Goal: Entertainment & Leisure: Consume media (video, audio)

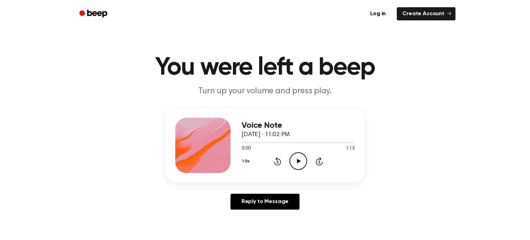
click at [295, 165] on icon "Play Audio" at bounding box center [299, 161] width 18 height 18
click at [276, 159] on icon at bounding box center [277, 161] width 7 height 8
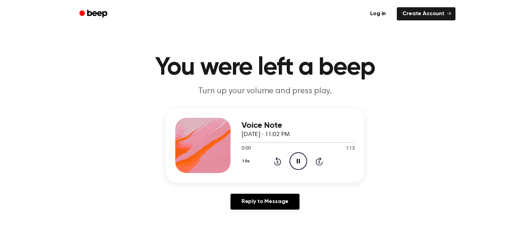
click at [276, 159] on icon at bounding box center [277, 161] width 7 height 8
click at [376, 147] on div "Voice Note [DATE] · 11:02 PM 0:00 1:13 Your browser does not support the [objec…" at bounding box center [264, 161] width 513 height 107
click at [284, 161] on div "1.0x Rewind 5 seconds Pause Audio Skip 5 seconds" at bounding box center [298, 161] width 113 height 18
click at [278, 159] on icon at bounding box center [277, 161] width 7 height 8
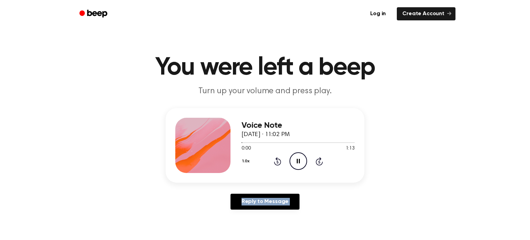
click at [278, 159] on icon at bounding box center [277, 161] width 7 height 8
click at [295, 164] on icon "Pause Audio" at bounding box center [299, 161] width 18 height 18
click at [296, 162] on icon "Play Audio" at bounding box center [299, 161] width 18 height 18
click at [58, 62] on header "You were left a beep Turn up your volume and press play." at bounding box center [264, 76] width 513 height 42
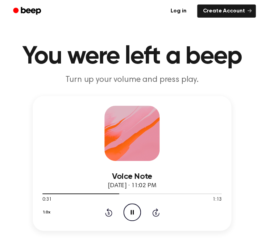
click at [108, 217] on div "1.0x Rewind 5 seconds Pause Audio Skip 5 seconds" at bounding box center [131, 212] width 179 height 18
click at [109, 216] on icon at bounding box center [108, 212] width 7 height 8
click at [109, 215] on icon "Rewind 5 seconds" at bounding box center [109, 212] width 8 height 9
click at [109, 213] on icon "Rewind 5 seconds" at bounding box center [109, 212] width 8 height 9
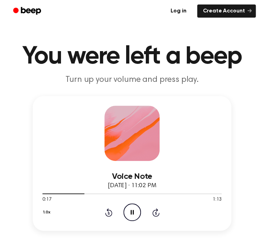
click at [109, 213] on icon "Rewind 5 seconds" at bounding box center [109, 212] width 8 height 9
click at [108, 214] on icon "Rewind 5 seconds" at bounding box center [109, 212] width 8 height 9
click at [126, 218] on circle at bounding box center [132, 212] width 17 height 17
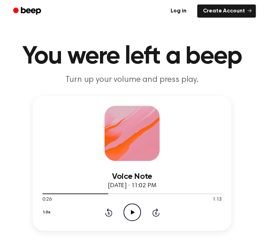
drag, startPoint x: 103, startPoint y: 194, endPoint x: 92, endPoint y: 191, distance: 11.1
click at [92, 191] on div at bounding box center [131, 193] width 179 height 6
click at [132, 207] on icon "Play Audio" at bounding box center [133, 212] width 18 height 18
click at [131, 211] on icon "Pause Audio" at bounding box center [133, 212] width 18 height 18
click at [102, 192] on div at bounding box center [131, 193] width 179 height 6
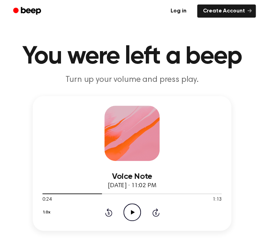
click at [95, 196] on div at bounding box center [131, 193] width 179 height 6
click at [132, 214] on icon "Play Audio" at bounding box center [133, 212] width 18 height 18
click at [126, 212] on icon "Pause Audio" at bounding box center [133, 212] width 18 height 18
click at [104, 214] on div "1.0x Rewind 5 seconds Play Audio Skip 5 seconds" at bounding box center [131, 212] width 179 height 18
click at [103, 214] on div "1.0x Rewind 5 seconds Play Audio Skip 5 seconds" at bounding box center [131, 212] width 179 height 18
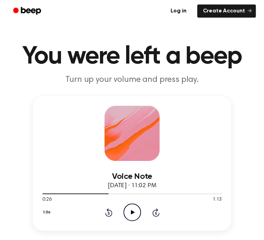
click at [107, 212] on icon "Rewind 5 seconds" at bounding box center [109, 212] width 8 height 9
click at [120, 218] on div "1.0x Rewind 5 seconds Play Audio Skip 5 seconds" at bounding box center [131, 212] width 179 height 18
click at [127, 214] on icon "Play Audio" at bounding box center [133, 212] width 18 height 18
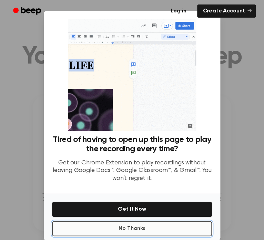
click at [122, 234] on button "No Thanks" at bounding box center [132, 228] width 160 height 15
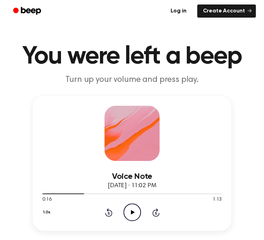
click at [133, 206] on icon "Play Audio" at bounding box center [133, 212] width 18 height 18
click at [134, 216] on icon "Pause Audio" at bounding box center [133, 212] width 18 height 18
click at [105, 193] on div at bounding box center [131, 193] width 179 height 6
drag, startPoint x: 105, startPoint y: 193, endPoint x: 87, endPoint y: 196, distance: 17.8
click at [87, 196] on div at bounding box center [131, 193] width 179 height 6
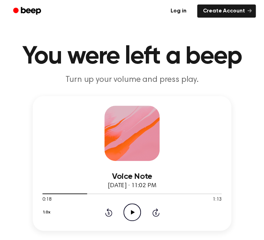
click at [98, 189] on div "Voice Note [DATE] · 11:02 PM" at bounding box center [131, 181] width 179 height 19
click at [133, 210] on icon "Play Audio" at bounding box center [133, 212] width 18 height 18
click at [133, 208] on icon "Pause Audio" at bounding box center [133, 212] width 18 height 18
click at [108, 211] on icon at bounding box center [108, 212] width 7 height 8
click at [130, 210] on icon "Play Audio" at bounding box center [133, 212] width 18 height 18
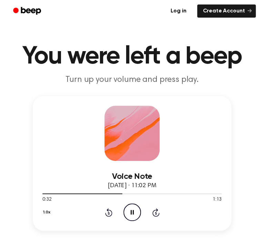
click at [112, 214] on icon at bounding box center [108, 212] width 7 height 8
click at [130, 209] on icon "Pause Audio" at bounding box center [133, 212] width 18 height 18
click at [109, 212] on icon at bounding box center [109, 213] width 2 height 3
click at [122, 210] on div "1.0x Rewind 5 seconds Play Audio Skip 5 seconds" at bounding box center [131, 212] width 179 height 18
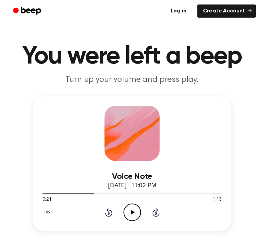
click at [137, 215] on icon "Play Audio" at bounding box center [133, 212] width 18 height 18
click at [137, 215] on icon "Pause Audio" at bounding box center [133, 212] width 18 height 18
click at [131, 210] on icon at bounding box center [133, 212] width 4 height 4
click at [107, 212] on icon "Rewind 5 seconds" at bounding box center [109, 212] width 8 height 9
click at [134, 210] on icon "Pause Audio" at bounding box center [133, 212] width 18 height 18
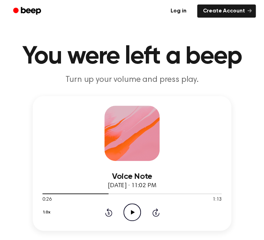
click at [105, 215] on icon at bounding box center [108, 212] width 7 height 8
click at [98, 214] on div "1.0x Rewind 5 seconds Play Audio Skip 5 seconds" at bounding box center [131, 212] width 179 height 18
click at [127, 212] on icon "Play Audio" at bounding box center [133, 212] width 18 height 18
click at [128, 210] on icon "Pause Audio" at bounding box center [133, 212] width 18 height 18
click at [112, 214] on div "1.0x Rewind 5 seconds Play Audio Skip 5 seconds" at bounding box center [131, 212] width 179 height 18
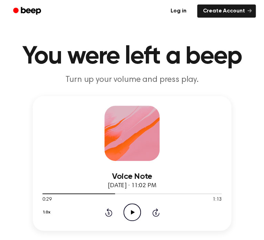
click at [108, 210] on icon at bounding box center [108, 212] width 7 height 8
click at [101, 213] on div "1.0x Rewind 5 seconds Play Audio Skip 5 seconds" at bounding box center [131, 212] width 179 height 18
click at [110, 212] on icon "Rewind 5 seconds" at bounding box center [109, 212] width 8 height 9
click at [124, 210] on circle at bounding box center [132, 212] width 17 height 17
click at [133, 213] on icon at bounding box center [132, 212] width 3 height 4
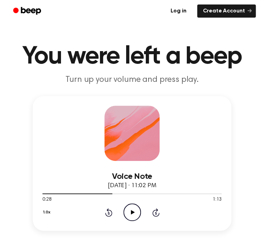
click at [102, 213] on div "1.0x Rewind 5 seconds Play Audio Skip 5 seconds" at bounding box center [131, 212] width 179 height 18
click at [109, 213] on icon at bounding box center [109, 213] width 2 height 3
click at [108, 213] on icon "Rewind 5 seconds" at bounding box center [109, 212] width 8 height 9
click at [133, 212] on icon at bounding box center [133, 212] width 4 height 4
drag, startPoint x: 114, startPoint y: 216, endPoint x: 107, endPoint y: 214, distance: 6.9
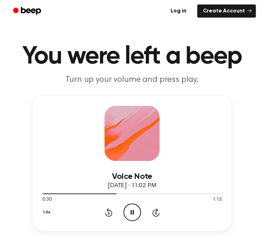
click at [111, 215] on div "1.0x Rewind 5 seconds Pause Audio Skip 5 seconds" at bounding box center [131, 212] width 179 height 18
click at [105, 214] on icon "Rewind 5 seconds" at bounding box center [109, 212] width 8 height 9
click at [140, 213] on icon "Pause Audio" at bounding box center [133, 212] width 18 height 18
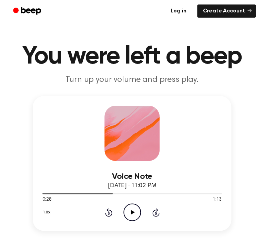
click at [105, 211] on icon "Rewind 5 seconds" at bounding box center [109, 212] width 8 height 9
click at [125, 209] on icon "Play Audio" at bounding box center [133, 212] width 18 height 18
click at [133, 208] on icon "Pause Audio" at bounding box center [133, 212] width 18 height 18
click at [133, 208] on icon "Play Audio" at bounding box center [133, 212] width 18 height 18
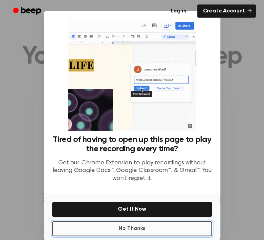
click at [121, 225] on button "No Thanks" at bounding box center [132, 228] width 160 height 15
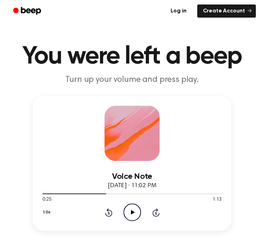
click at [130, 217] on icon "Play Audio" at bounding box center [133, 212] width 18 height 18
click at [107, 215] on icon "Rewind 5 seconds" at bounding box center [109, 212] width 8 height 9
click at [124, 213] on icon "Pause Audio" at bounding box center [133, 212] width 18 height 18
click at [107, 210] on icon "Rewind 5 seconds" at bounding box center [109, 212] width 8 height 9
click at [108, 212] on icon at bounding box center [109, 213] width 2 height 3
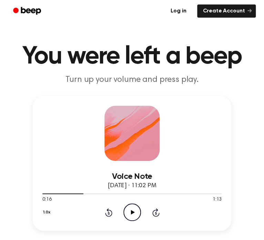
click at [131, 210] on icon "Play Audio" at bounding box center [133, 212] width 18 height 18
click at [129, 207] on icon "Pause Audio" at bounding box center [133, 212] width 18 height 18
click at [103, 213] on div "1.0x Rewind 5 seconds Play Audio Skip 5 seconds" at bounding box center [131, 212] width 179 height 18
click at [108, 211] on icon "Rewind 5 seconds" at bounding box center [109, 212] width 8 height 9
click at [108, 211] on icon at bounding box center [108, 212] width 7 height 8
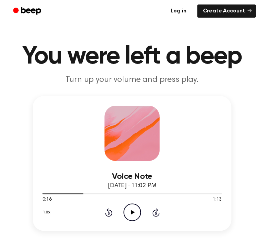
click at [130, 212] on icon "Play Audio" at bounding box center [133, 212] width 18 height 18
click at [135, 215] on icon "Pause Audio" at bounding box center [133, 212] width 18 height 18
click at [111, 212] on icon "Rewind 5 seconds" at bounding box center [109, 212] width 8 height 9
click at [122, 213] on div "1.0x Rewind 5 seconds Play Audio Skip 5 seconds" at bounding box center [131, 212] width 179 height 18
click at [130, 214] on icon "Play Audio" at bounding box center [133, 212] width 18 height 18
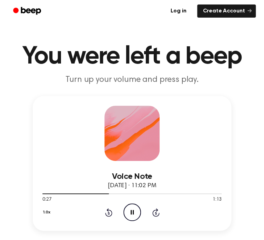
click at [130, 214] on icon "Pause Audio" at bounding box center [133, 212] width 18 height 18
click at [112, 211] on icon "Rewind 5 seconds" at bounding box center [109, 212] width 8 height 9
click at [129, 210] on icon "Play Audio" at bounding box center [133, 212] width 18 height 18
click at [129, 210] on icon "Pause Audio" at bounding box center [133, 212] width 18 height 18
drag, startPoint x: 131, startPoint y: 201, endPoint x: 130, endPoint y: 208, distance: 6.6
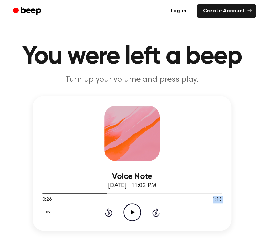
click at [130, 207] on div "Voice Note [DATE] · 11:02 PM 0:26 1:13 Your browser does not support the [objec…" at bounding box center [131, 191] width 179 height 60
click at [130, 208] on icon "Play Audio" at bounding box center [133, 212] width 18 height 18
click at [136, 206] on icon "Pause Audio" at bounding box center [133, 212] width 18 height 18
click at [107, 216] on icon "Rewind 5 seconds" at bounding box center [109, 212] width 8 height 9
click at [126, 209] on icon "Play Audio" at bounding box center [133, 212] width 18 height 18
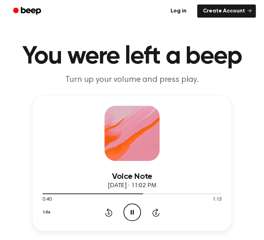
click at [131, 216] on icon "Pause Audio" at bounding box center [133, 212] width 18 height 18
click at [107, 214] on icon "Rewind 5 seconds" at bounding box center [109, 212] width 8 height 9
click at [139, 213] on icon "Play Audio" at bounding box center [133, 212] width 18 height 18
click at [107, 213] on icon "Rewind 5 seconds" at bounding box center [109, 212] width 8 height 9
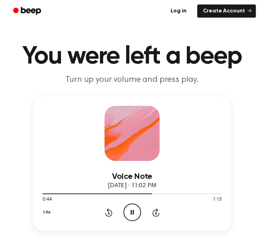
click at [111, 210] on icon at bounding box center [108, 212] width 7 height 8
click at [133, 214] on icon at bounding box center [132, 212] width 3 height 4
click at [105, 216] on icon "Rewind 5 seconds" at bounding box center [109, 212] width 8 height 9
click at [120, 214] on div "1.0x Rewind 5 seconds Play Audio Skip 5 seconds" at bounding box center [131, 212] width 179 height 18
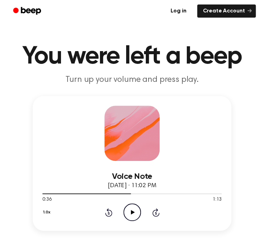
click at [131, 217] on icon "Play Audio" at bounding box center [133, 212] width 18 height 18
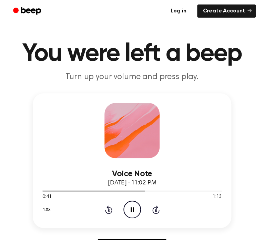
scroll to position [3, 0]
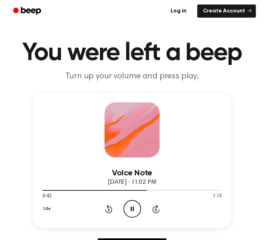
drag, startPoint x: 131, startPoint y: 204, endPoint x: 125, endPoint y: 202, distance: 6.4
click at [125, 202] on icon "Pause Audio" at bounding box center [133, 209] width 18 height 18
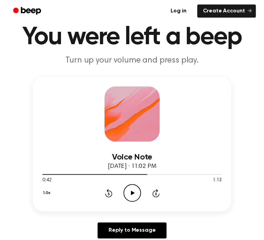
scroll to position [14, 0]
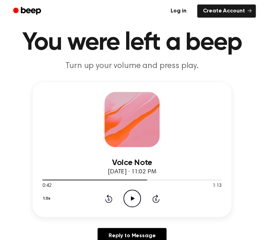
click at [140, 190] on icon "Play Audio" at bounding box center [133, 198] width 18 height 18
click at [137, 201] on icon "Pause Audio" at bounding box center [133, 198] width 18 height 18
click at [109, 202] on icon "Rewind 5 seconds" at bounding box center [109, 198] width 8 height 9
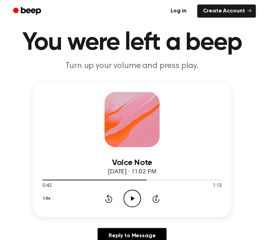
click at [136, 192] on icon "Play Audio" at bounding box center [133, 198] width 18 height 18
click at [131, 198] on icon at bounding box center [132, 198] width 3 height 4
click at [112, 200] on div "1.0x Rewind 5 seconds Play Audio Skip 5 seconds" at bounding box center [131, 198] width 179 height 18
click at [107, 199] on icon "Rewind 5 seconds" at bounding box center [109, 198] width 8 height 9
click at [110, 196] on icon at bounding box center [108, 198] width 7 height 8
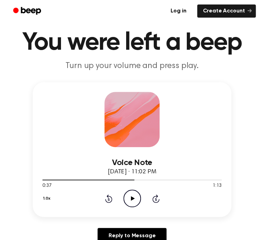
click at [127, 201] on icon "Play Audio" at bounding box center [133, 198] width 18 height 18
click at [134, 201] on icon "Pause Audio" at bounding box center [133, 198] width 18 height 18
click at [130, 196] on icon "Play Audio" at bounding box center [133, 198] width 18 height 18
click at [129, 199] on icon "Pause Audio" at bounding box center [133, 198] width 18 height 18
click at [127, 198] on icon "Play Audio" at bounding box center [133, 198] width 18 height 18
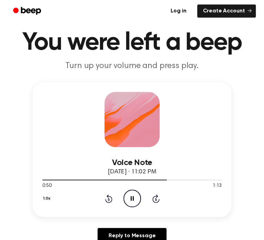
click at [111, 197] on icon at bounding box center [108, 198] width 7 height 8
click at [132, 199] on icon "Pause Audio" at bounding box center [133, 198] width 18 height 18
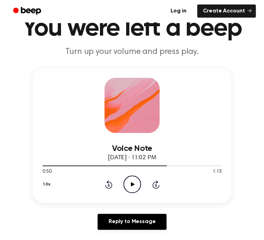
scroll to position [29, 0]
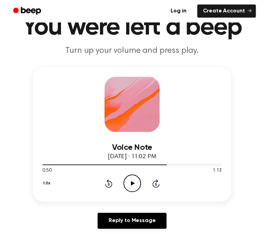
click at [137, 193] on div "Voice Note [DATE] · 11:02 PM 0:50 1:13 Your browser does not support the [objec…" at bounding box center [132, 134] width 199 height 135
click at [134, 187] on icon "Play Audio" at bounding box center [133, 183] width 18 height 18
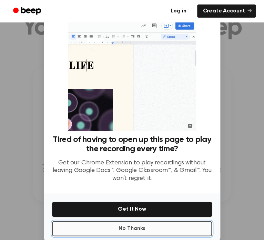
click at [131, 228] on button "No Thanks" at bounding box center [132, 228] width 160 height 15
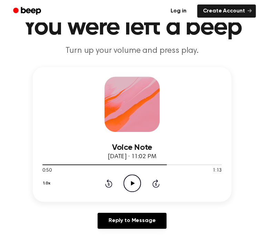
click at [131, 184] on icon at bounding box center [133, 183] width 4 height 4
click at [131, 177] on icon "Pause Audio" at bounding box center [133, 183] width 18 height 18
click at [124, 185] on circle at bounding box center [132, 183] width 17 height 17
click at [127, 180] on icon "Pause Audio" at bounding box center [133, 183] width 18 height 18
click at [127, 180] on icon "Play Audio" at bounding box center [133, 183] width 18 height 18
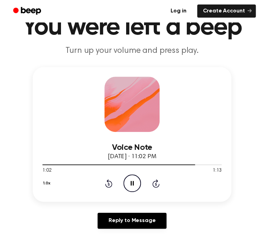
click at [128, 180] on icon "Pause Audio" at bounding box center [133, 183] width 18 height 18
click at [110, 186] on icon at bounding box center [108, 183] width 7 height 8
click at [127, 180] on icon "Play Audio" at bounding box center [133, 183] width 18 height 18
click at [134, 181] on icon "Pause Audio" at bounding box center [133, 183] width 18 height 18
click at [134, 181] on icon "Play Audio" at bounding box center [133, 183] width 18 height 18
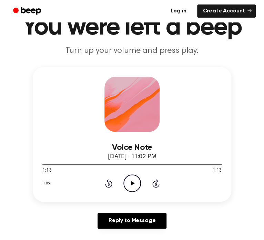
click at [108, 189] on div "1.0x Rewind 5 seconds Play Audio Skip 5 seconds" at bounding box center [131, 183] width 179 height 18
click at [112, 181] on icon "Rewind 5 seconds" at bounding box center [109, 183] width 8 height 9
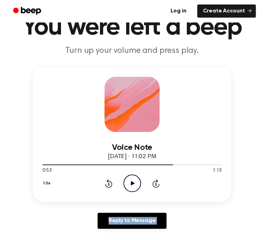
click at [125, 179] on circle at bounding box center [132, 183] width 17 height 17
click at [110, 182] on icon "Rewind 5 seconds" at bounding box center [109, 183] width 8 height 9
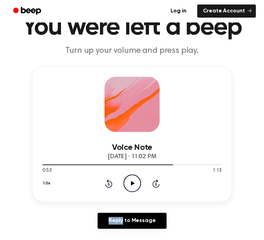
click at [110, 182] on icon "Rewind 5 seconds" at bounding box center [109, 183] width 8 height 9
click at [126, 182] on icon "Play Audio" at bounding box center [133, 183] width 18 height 18
click at [106, 185] on icon "Rewind 5 seconds" at bounding box center [109, 183] width 8 height 9
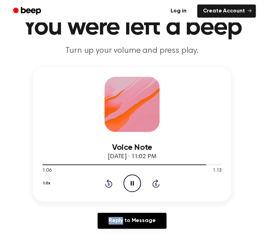
click at [106, 185] on icon "Rewind 5 seconds" at bounding box center [109, 183] width 8 height 9
click at [109, 185] on icon "Rewind 5 seconds" at bounding box center [109, 183] width 8 height 9
click at [109, 183] on icon at bounding box center [109, 184] width 2 height 3
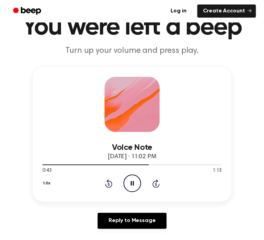
click at [109, 183] on icon "Rewind 5 seconds" at bounding box center [109, 183] width 8 height 9
click at [45, 183] on button "1.0x" at bounding box center [47, 183] width 10 height 12
click at [52, 214] on span "0.8x" at bounding box center [53, 211] width 9 height 7
click at [127, 180] on icon "Pause Audio" at bounding box center [133, 183] width 18 height 18
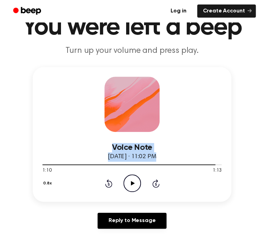
drag, startPoint x: 112, startPoint y: 164, endPoint x: 14, endPoint y: 144, distance: 99.8
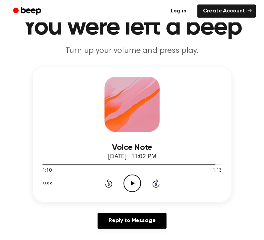
click at [105, 183] on icon "Rewind 5 seconds" at bounding box center [109, 183] width 8 height 9
click at [103, 183] on div "0.8x Rewind 5 seconds Play Audio Skip 5 seconds" at bounding box center [131, 183] width 179 height 18
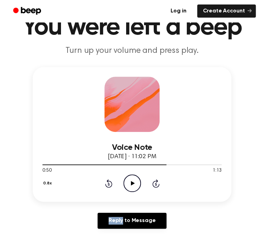
click at [103, 183] on div "0.8x Rewind 5 seconds Play Audio Skip 5 seconds" at bounding box center [131, 183] width 179 height 18
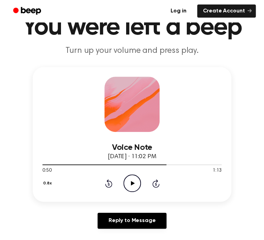
click at [106, 182] on div "0.8x Rewind 5 seconds Play Audio Skip 5 seconds" at bounding box center [131, 183] width 179 height 18
click at [107, 183] on icon "Rewind 5 seconds" at bounding box center [109, 183] width 8 height 9
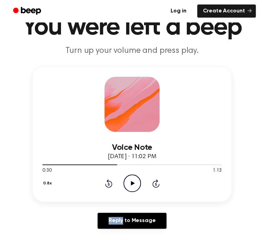
click at [107, 183] on icon "Rewind 5 seconds" at bounding box center [109, 183] width 8 height 9
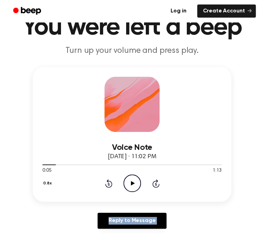
click at [107, 183] on icon "Rewind 5 seconds" at bounding box center [109, 183] width 8 height 9
click at [131, 183] on icon at bounding box center [133, 183] width 4 height 4
click at [134, 186] on icon "Pause Audio" at bounding box center [133, 183] width 18 height 18
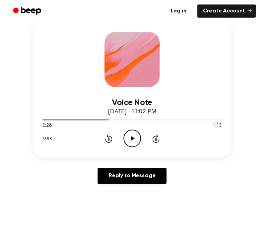
scroll to position [79, 0]
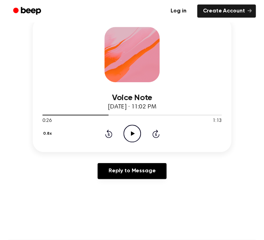
click at [112, 133] on icon at bounding box center [108, 133] width 7 height 8
click at [110, 134] on icon "Rewind 5 seconds" at bounding box center [109, 133] width 8 height 9
click at [112, 134] on icon at bounding box center [108, 133] width 7 height 8
click at [112, 133] on icon at bounding box center [108, 133] width 7 height 8
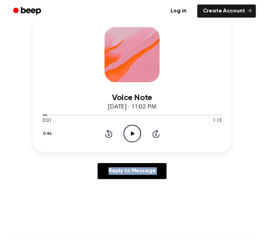
click at [112, 133] on icon at bounding box center [108, 133] width 7 height 8
click at [85, 165] on div "Reply to Message" at bounding box center [132, 173] width 199 height 21
click at [134, 134] on icon "Play Audio" at bounding box center [133, 134] width 18 height 18
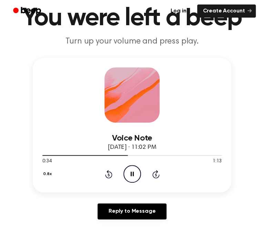
scroll to position [0, 0]
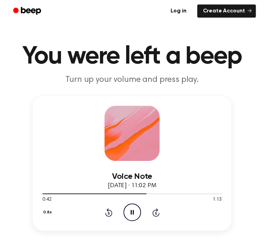
click at [126, 218] on icon "Pause Audio" at bounding box center [133, 212] width 18 height 18
click at [122, 224] on div "Voice Note [DATE] · 11:02 PM 0:42 1:13 Your browser does not support the [objec…" at bounding box center [132, 163] width 199 height 135
click at [131, 216] on icon "Play Audio" at bounding box center [133, 212] width 18 height 18
click at [107, 215] on icon at bounding box center [108, 212] width 7 height 8
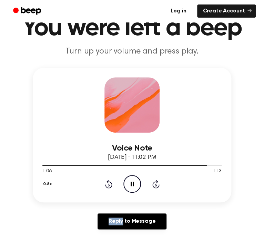
scroll to position [30, 0]
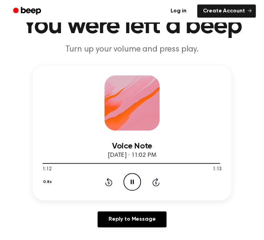
click at [106, 185] on icon "Rewind 5 seconds" at bounding box center [109, 181] width 8 height 9
click at [107, 182] on icon "Rewind 5 seconds" at bounding box center [109, 181] width 8 height 9
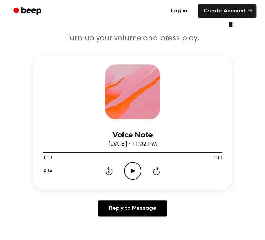
scroll to position [43, 0]
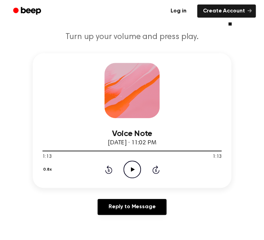
click at [108, 176] on div "0.8x Rewind 5 seconds Play Audio Skip 5 seconds" at bounding box center [131, 169] width 179 height 18
click at [111, 170] on icon at bounding box center [108, 169] width 7 height 8
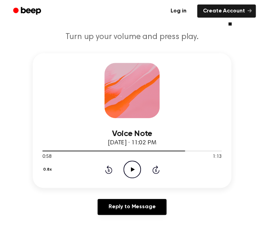
click at [111, 170] on icon at bounding box center [108, 169] width 7 height 8
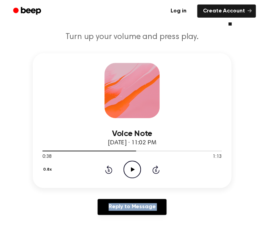
click at [112, 170] on icon at bounding box center [108, 169] width 7 height 8
click at [116, 169] on div "0.8x Rewind 5 seconds Play Audio Skip 5 seconds" at bounding box center [131, 169] width 179 height 18
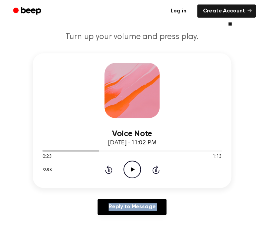
click at [116, 169] on div "0.8x Rewind 5 seconds Play Audio Skip 5 seconds" at bounding box center [131, 169] width 179 height 18
click at [107, 171] on icon "Rewind 5 seconds" at bounding box center [109, 169] width 8 height 9
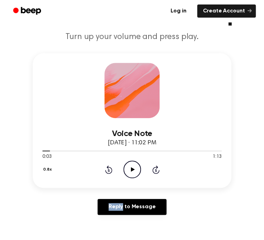
click at [107, 171] on icon at bounding box center [108, 169] width 7 height 8
click at [153, 176] on div "0.8x Rewind 5 seconds Play Audio Skip 5 seconds" at bounding box center [131, 169] width 179 height 18
click at [158, 166] on icon "Skip 5 seconds" at bounding box center [156, 169] width 8 height 9
click at [105, 173] on icon "Rewind 5 seconds" at bounding box center [109, 169] width 8 height 9
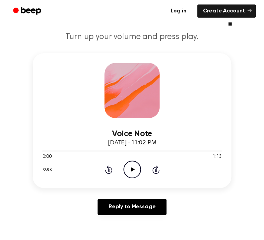
click at [138, 164] on icon "Play Audio" at bounding box center [133, 169] width 18 height 18
click at [138, 170] on icon "Pause Audio" at bounding box center [133, 169] width 18 height 18
